Goal: Find specific page/section: Find specific page/section

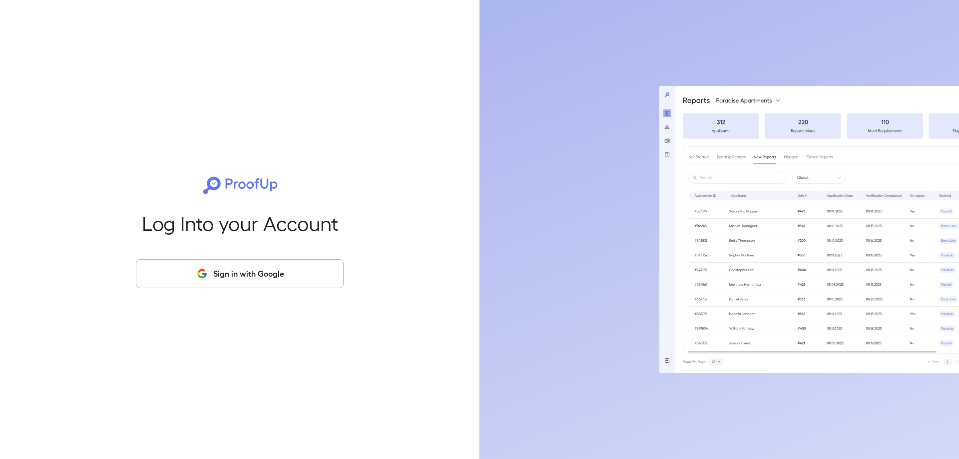
click at [213, 265] on button "Sign in with Google" at bounding box center [240, 273] width 208 height 29
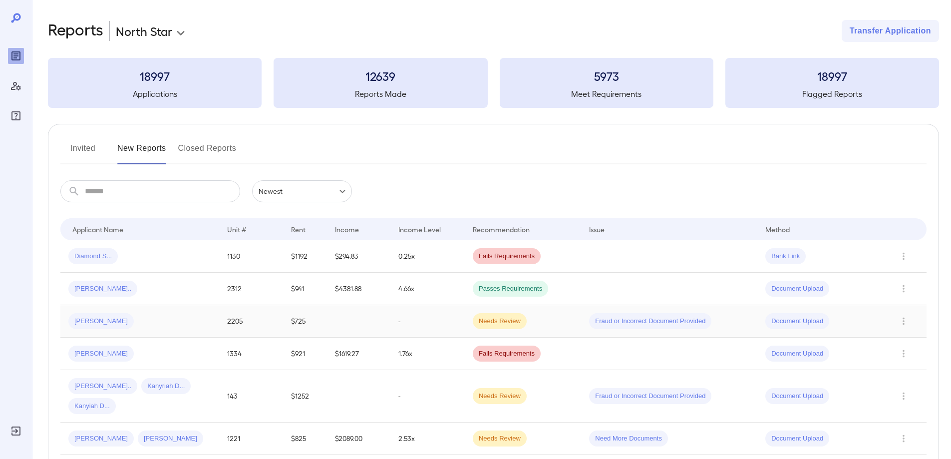
click at [139, 325] on div "[PERSON_NAME]" at bounding box center [139, 321] width 143 height 16
